Goal: Information Seeking & Learning: Learn about a topic

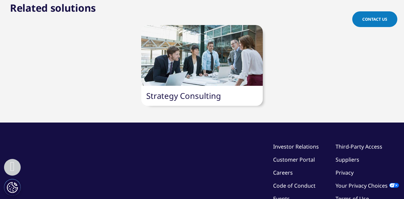
scroll to position [831, 0]
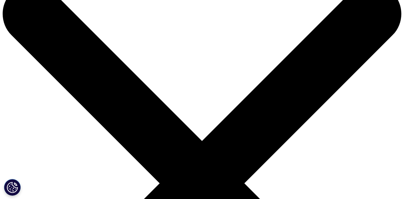
scroll to position [67, 0]
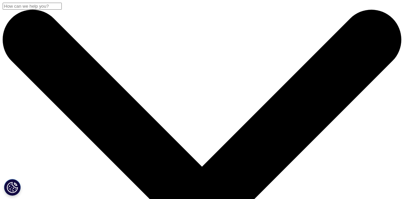
scroll to position [258, 384]
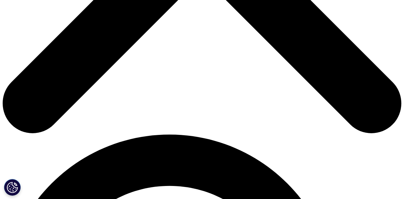
scroll to position [267, 0]
